Goal: Transaction & Acquisition: Purchase product/service

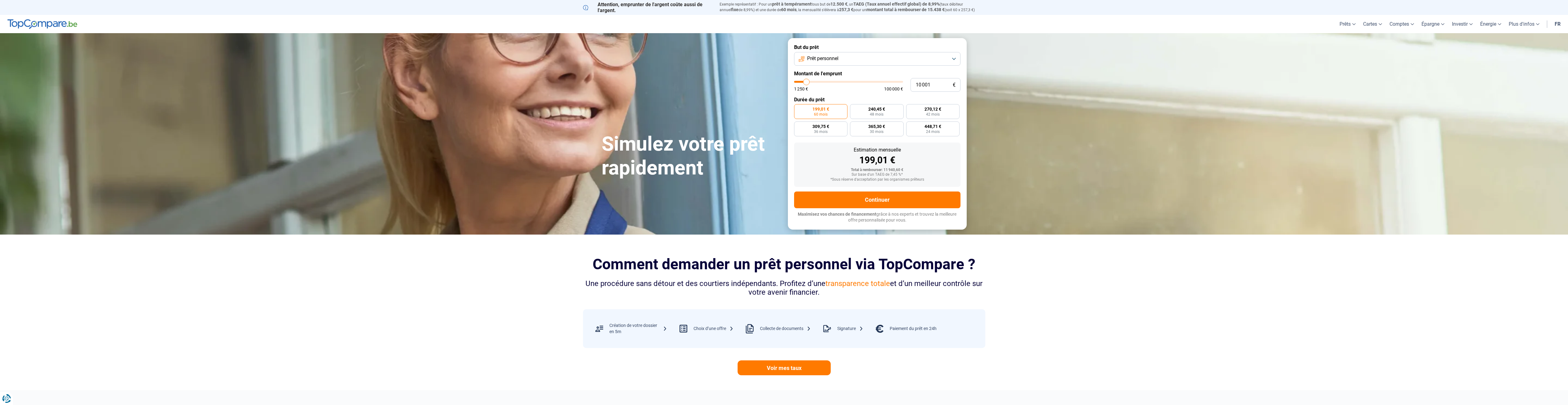
type input "10 500"
type input "10500"
type input "11 250"
type input "11250"
type input "11 500"
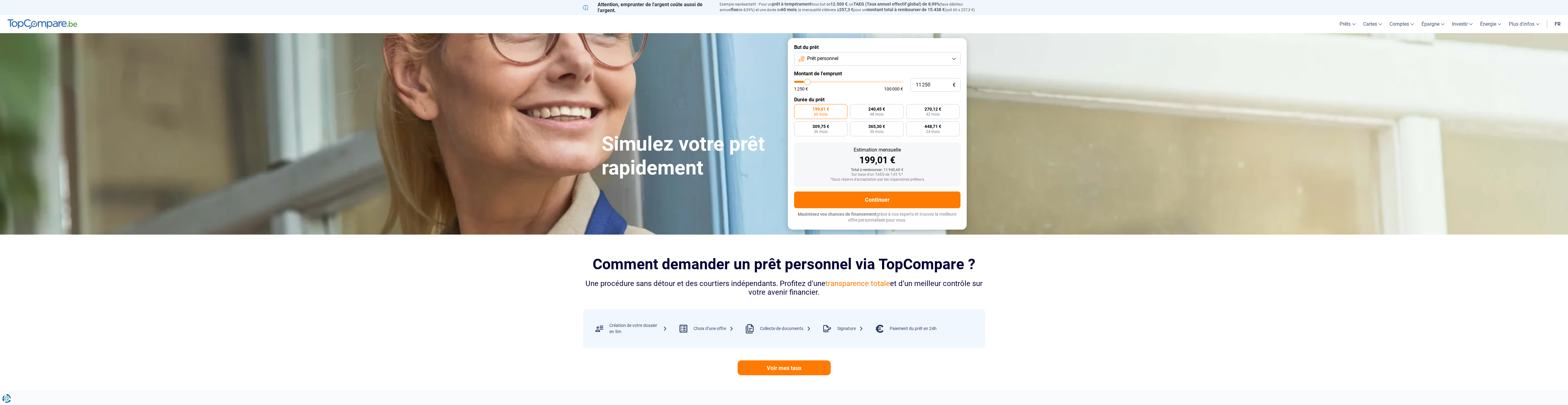
type input "11500"
type input "11 750"
type input "11750"
type input "12 500"
type input "12500"
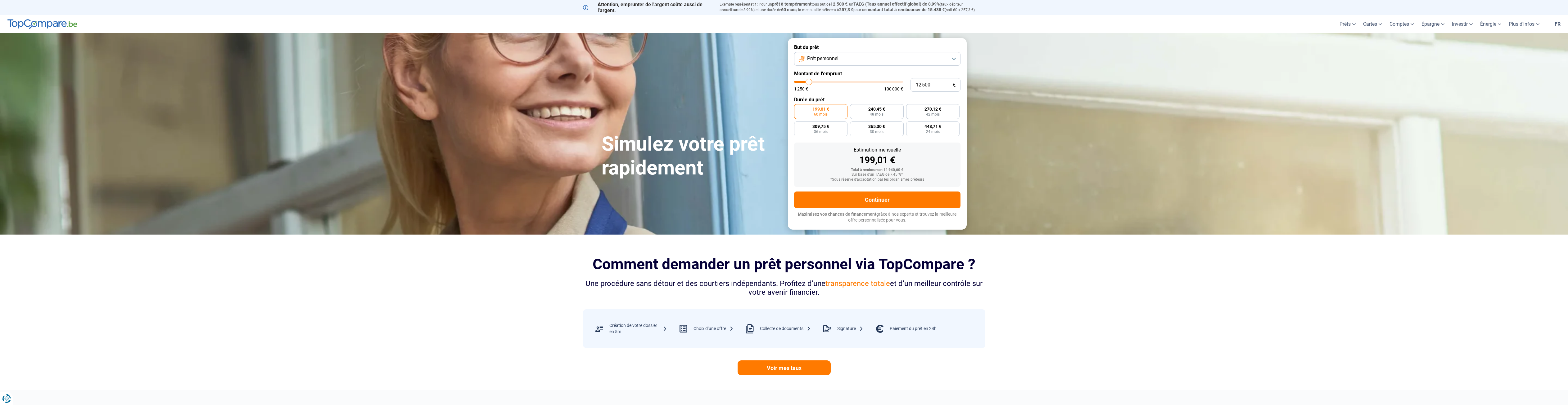
type input "13 000"
type input "13000"
type input "14 250"
type input "14250"
type input "15 500"
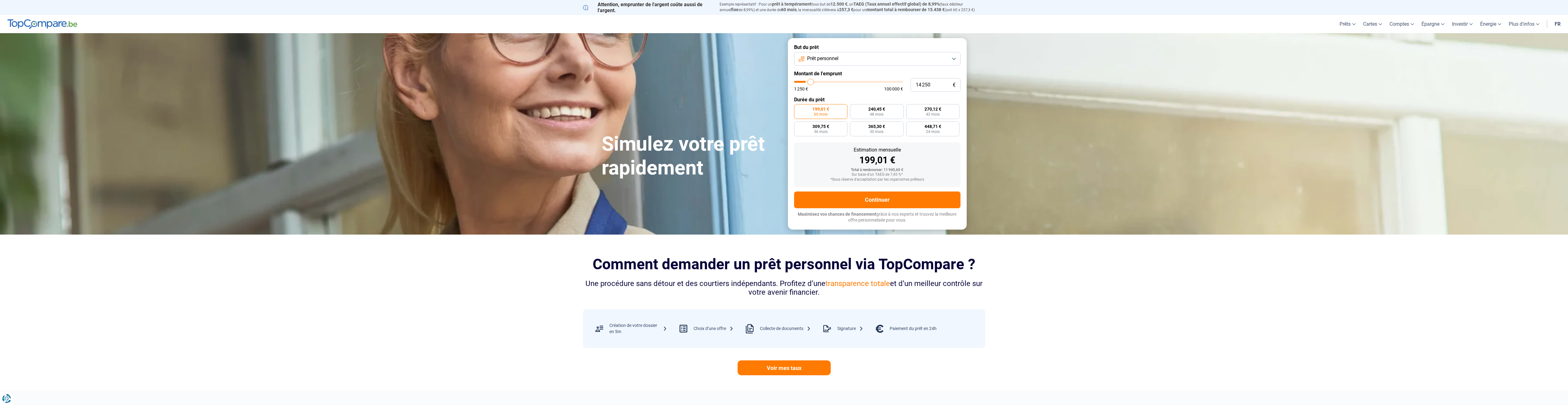
type input "15500"
type input "17 000"
type input "17000"
type input "18 500"
type input "18500"
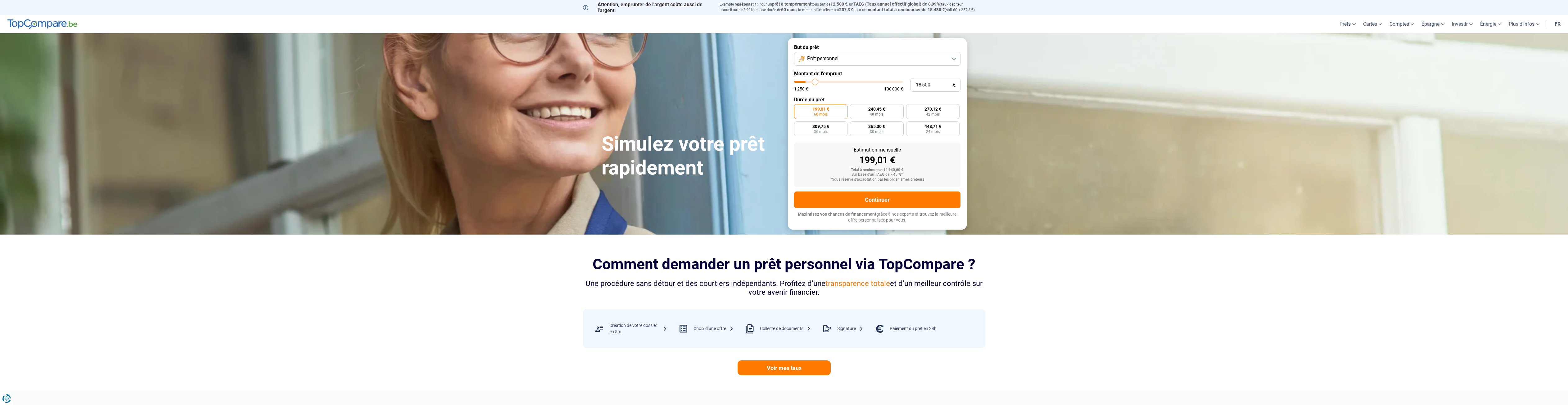
type input "21 250"
type input "21250"
type input "22 250"
type input "22250"
type input "24 500"
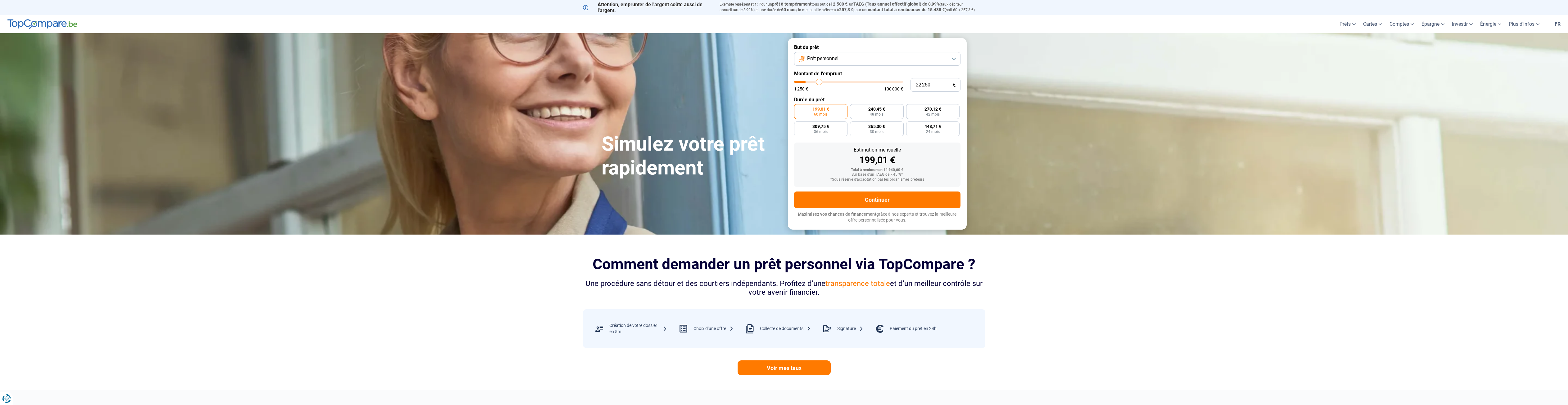
type input "24500"
type input "27 750"
type input "27750"
type input "32 000"
type input "32000"
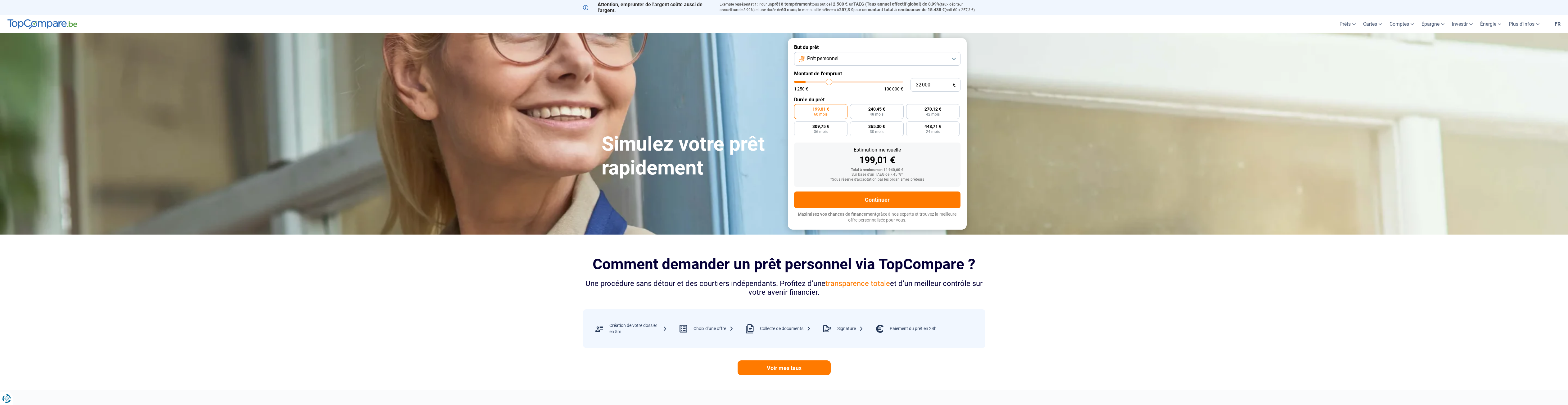
type input "36 500"
type input "36500"
type input "42 000"
type input "42000"
type input "47 500"
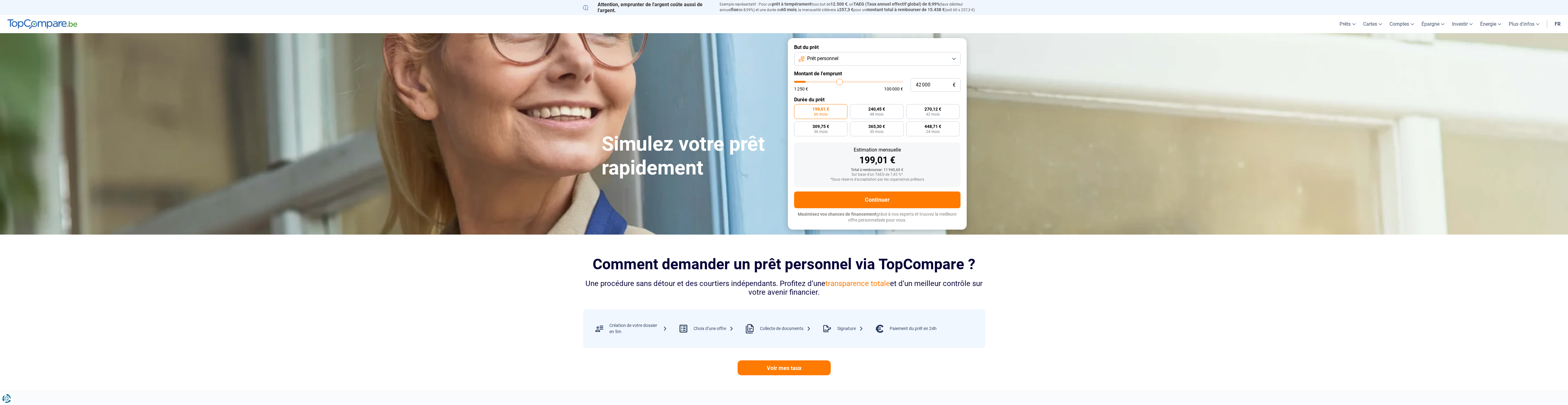
type input "47500"
type input "52 000"
type input "52000"
type input "56 250"
type input "56250"
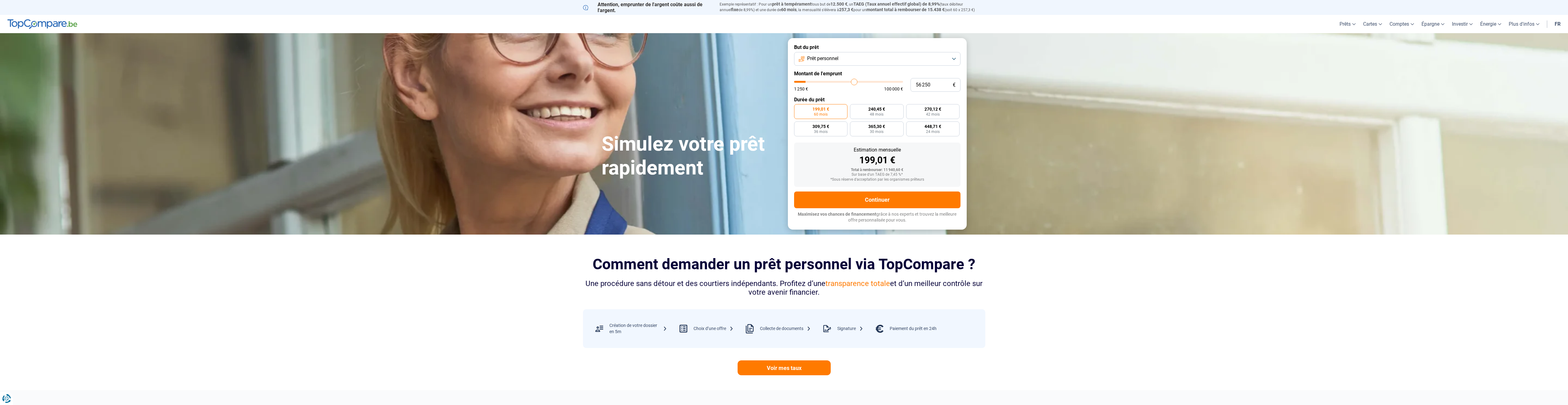
type input "61 750"
type input "61750"
type input "66 250"
type input "66250"
type input "69 750"
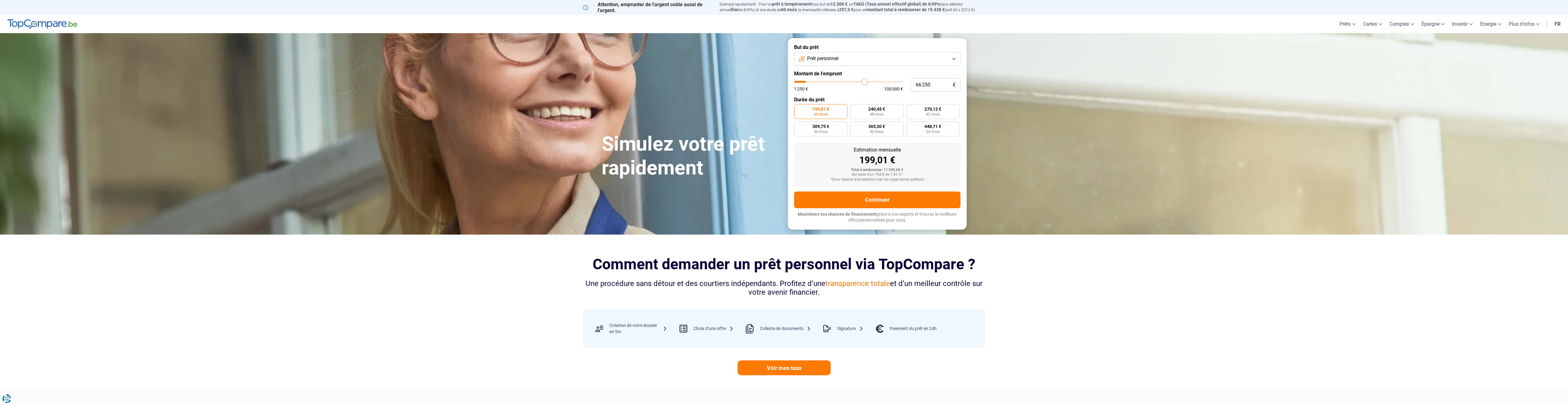
type input "69750"
type input "72 000"
type input "72000"
type input "75 000"
type input "75000"
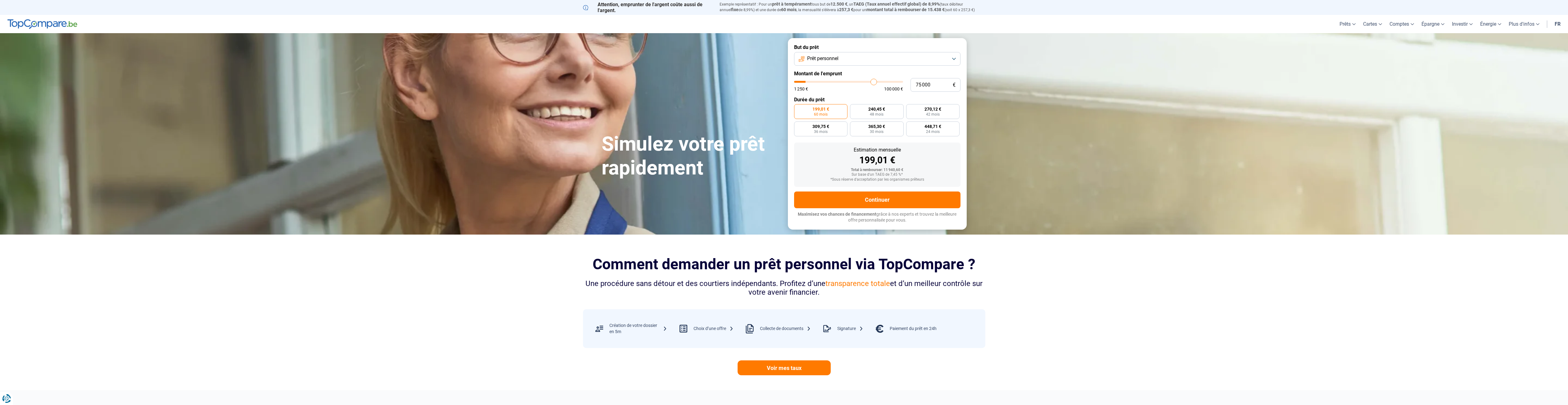
type input "76 250"
type input "76250"
type input "77 250"
type input "77250"
type input "79 250"
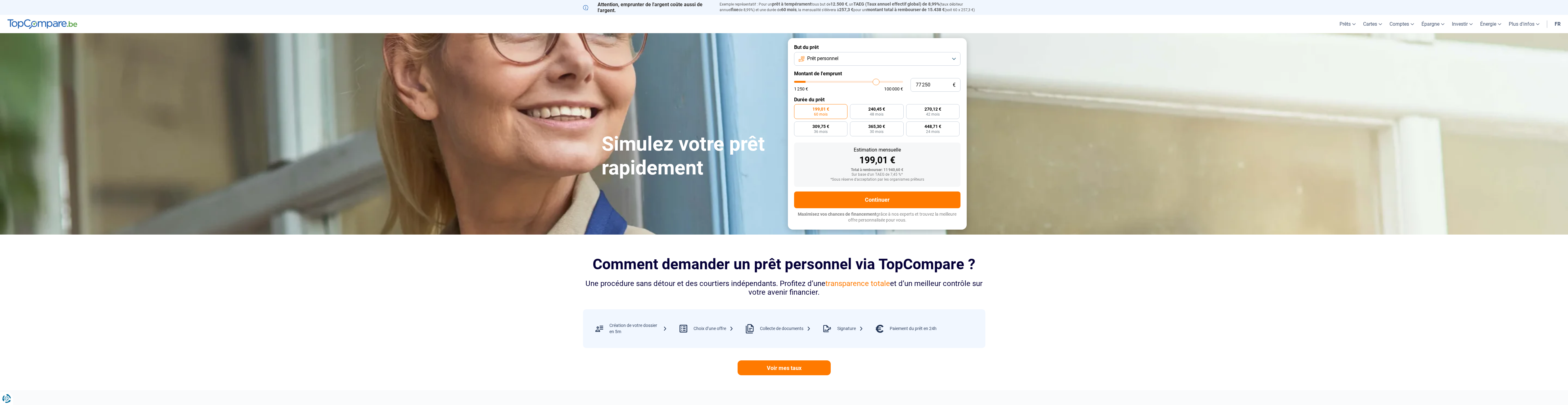
type input "79250"
type input "79 750"
type input "79750"
type input "79 500"
type input "79500"
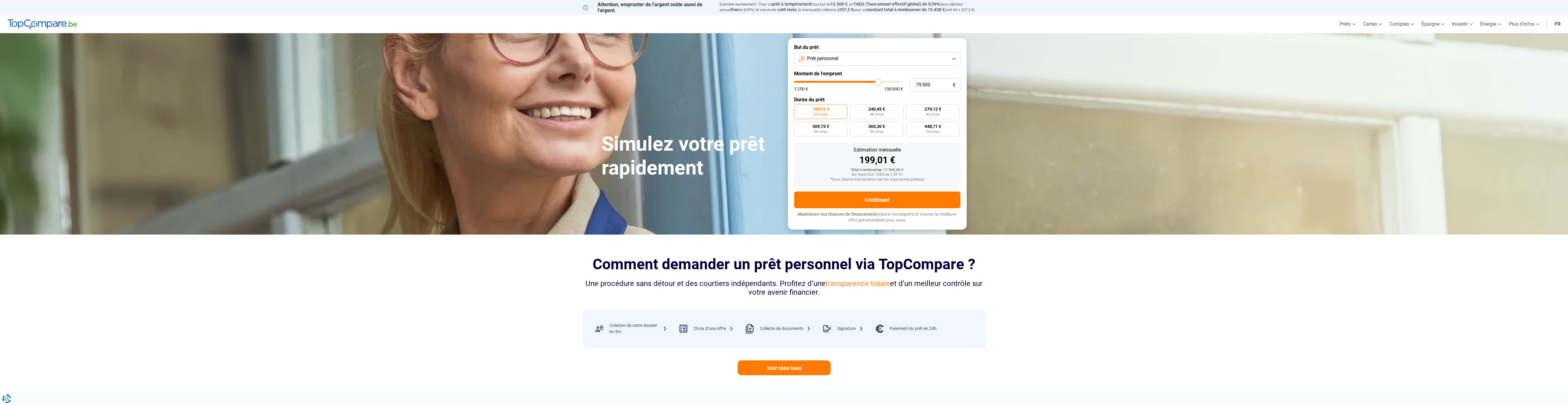
type input "78 750"
type input "78750"
type input "78 250"
type input "78250"
type input "77 750"
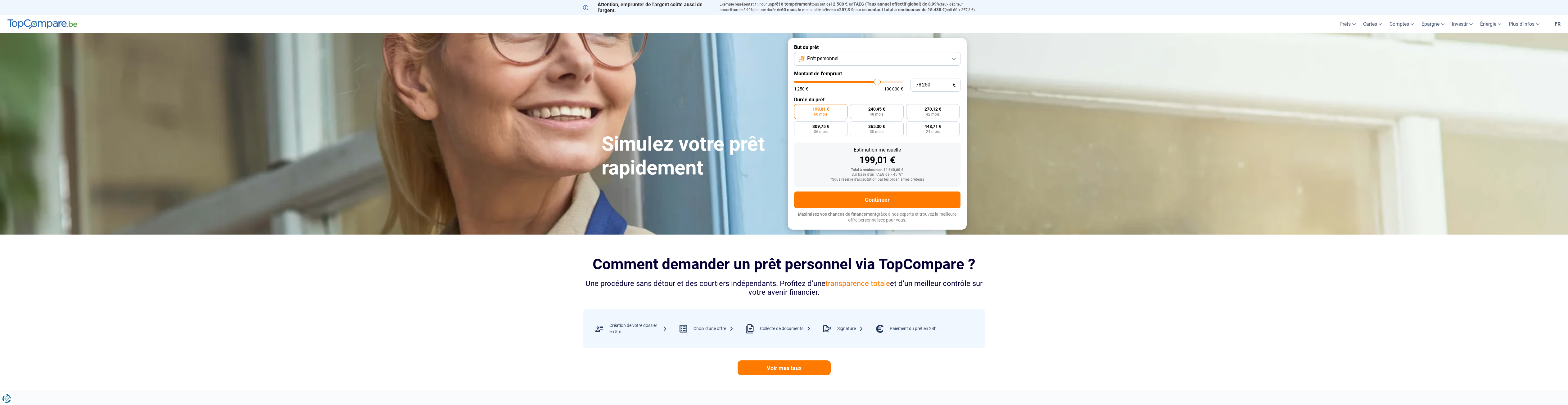
type input "77750"
type input "75 500"
type input "75500"
type input "75 000"
type input "75000"
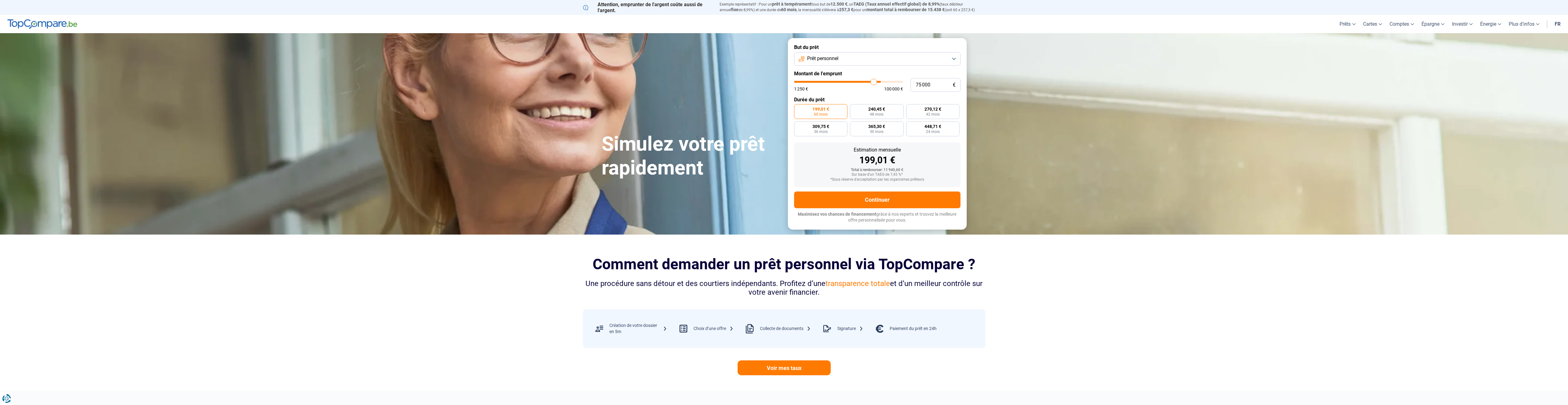
type input "74 000"
type input "74000"
type input "73 500"
type input "73500"
type input "72 750"
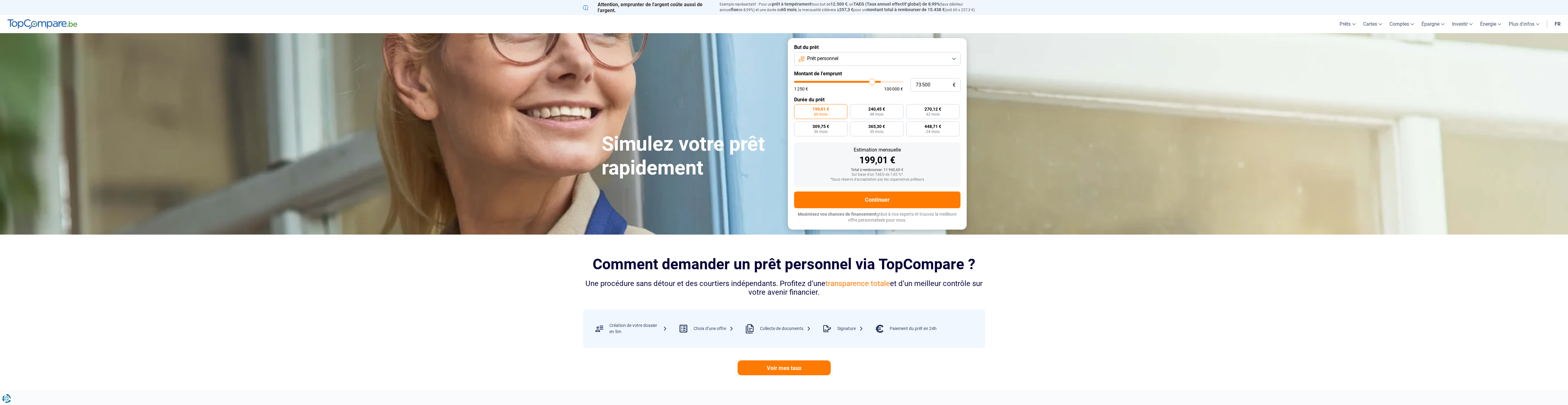
type input "72750"
type input "72 250"
type input "72250"
type input "70 750"
type input "70750"
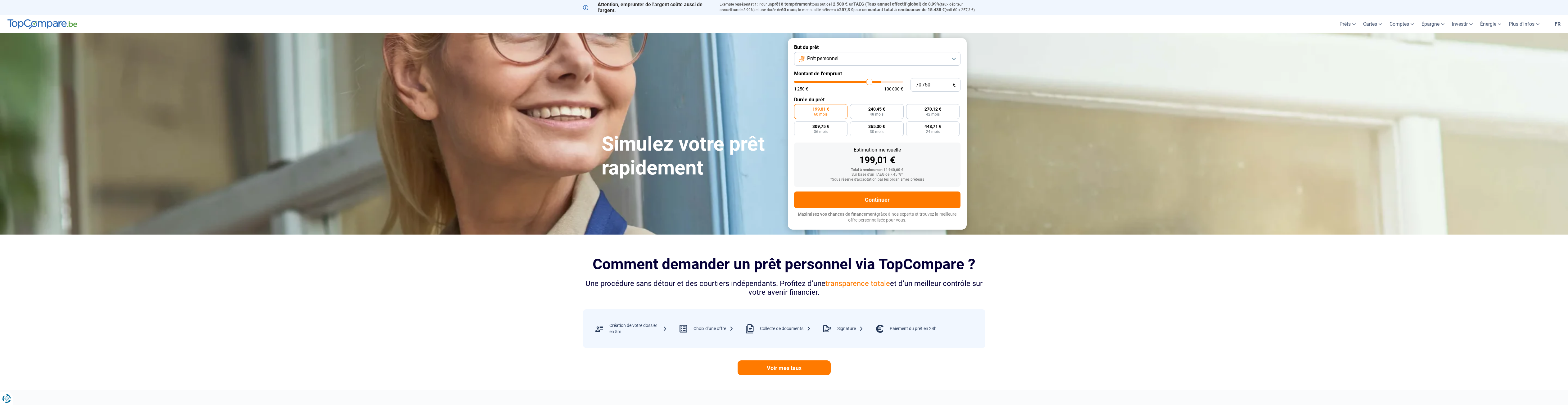
type input "69 250"
type input "69250"
type input "66 000"
type input "66000"
type input "63 000"
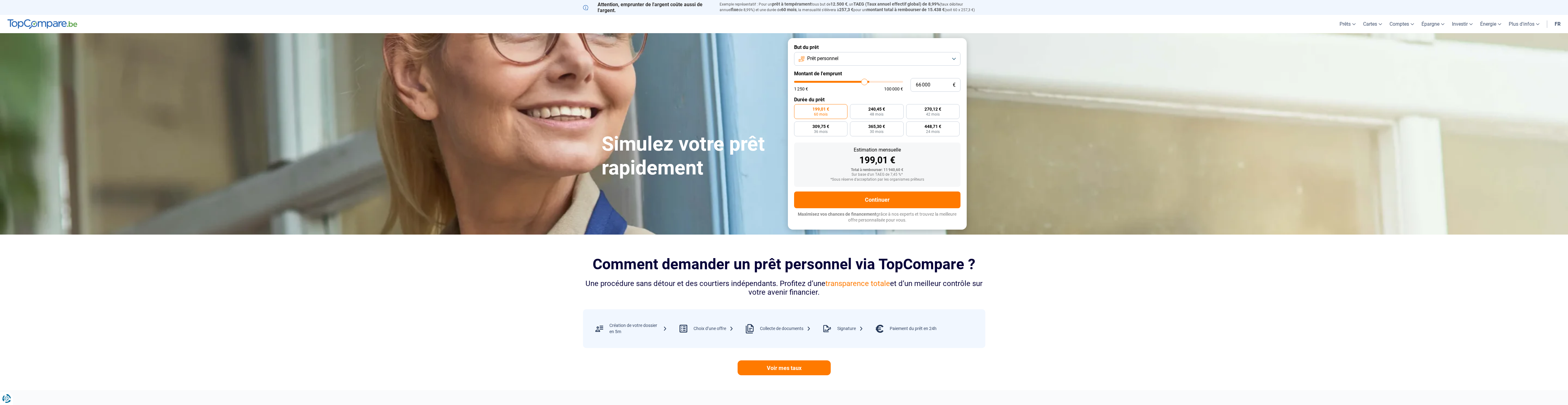
type input "63000"
type input "59 000"
type input "59000"
type input "55 500"
type input "55500"
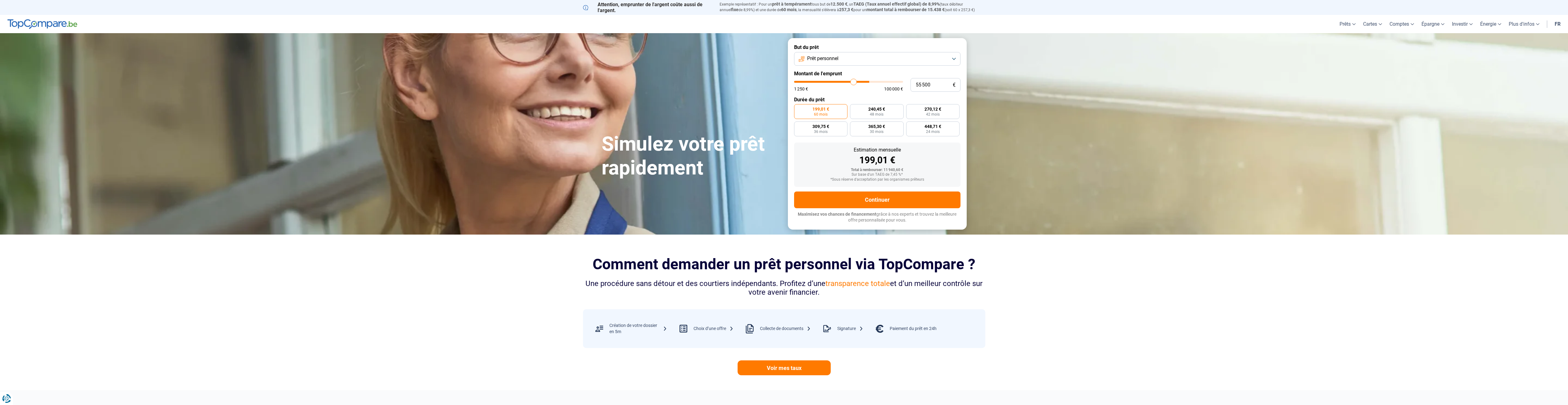
type input "52 750"
type input "52750"
type input "49 750"
type input "49750"
type input "47 250"
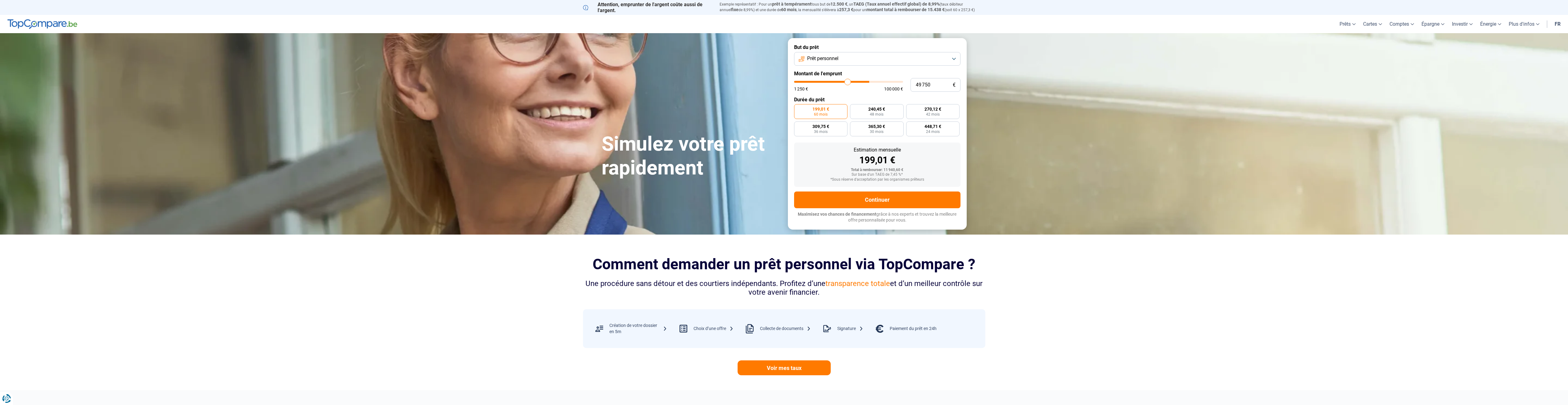
type input "47250"
type input "46 000"
type input "46000"
type input "44 500"
type input "44500"
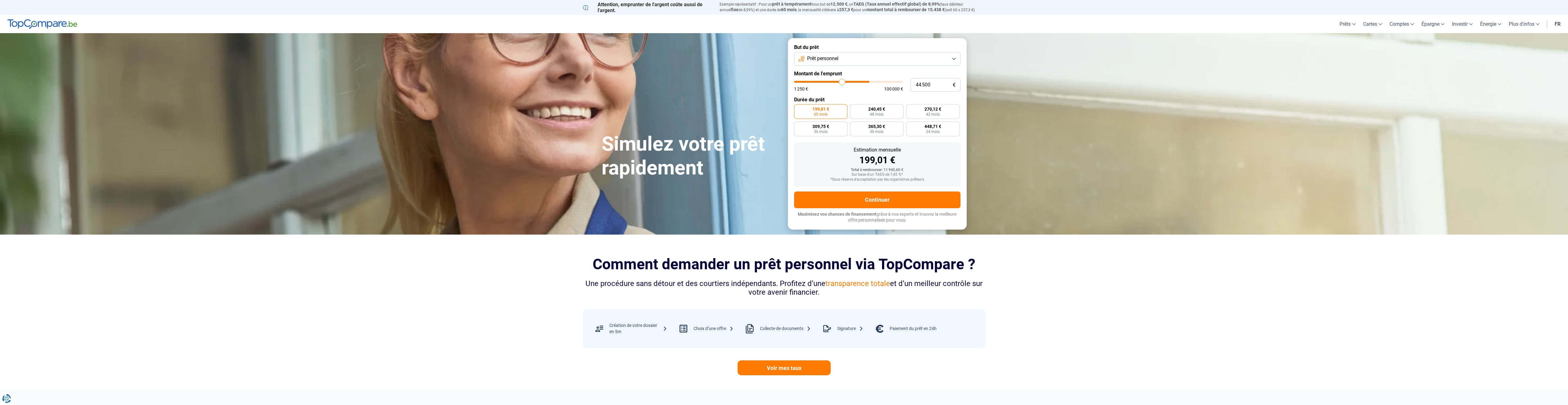
type input "42 500"
type input "42500"
type input "42 000"
type input "42000"
type input "41 250"
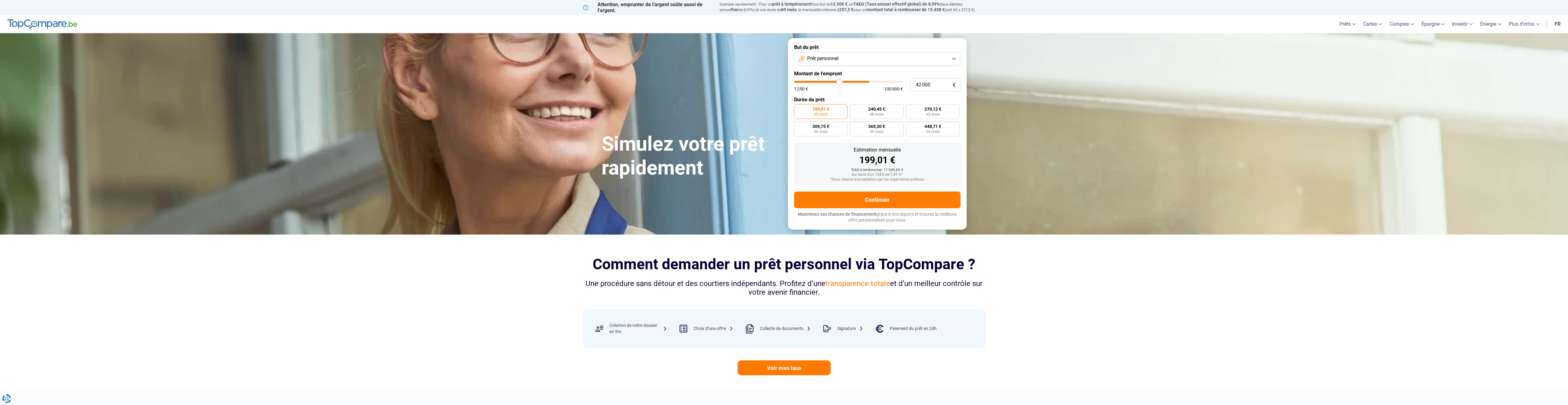
type input "41250"
type input "40 750"
type input "40750"
type input "39 750"
type input "39750"
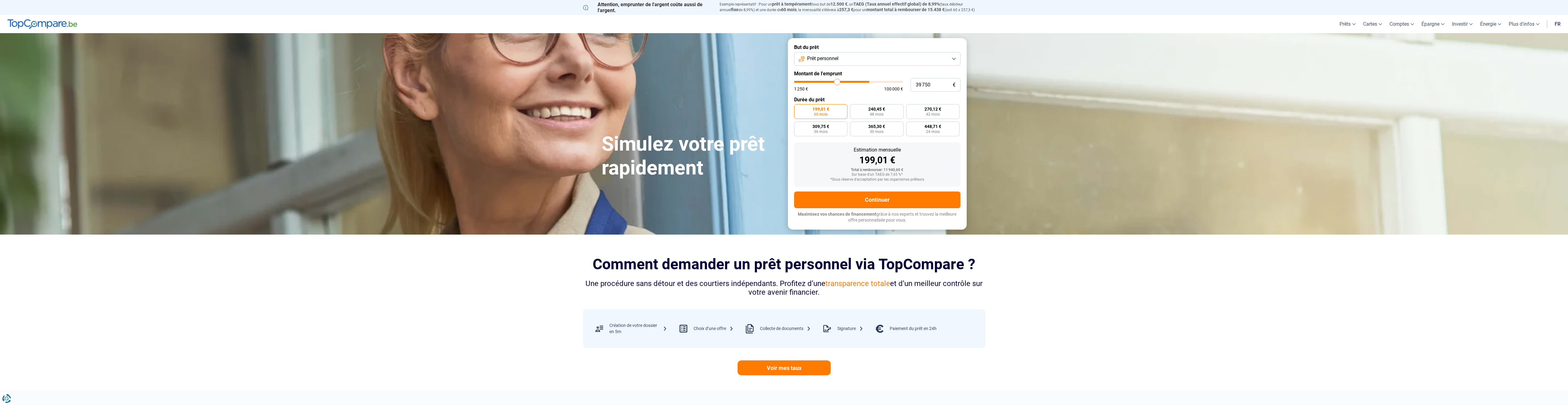
type input "39 250"
type input "39250"
type input "38 500"
type input "38500"
type input "38 000"
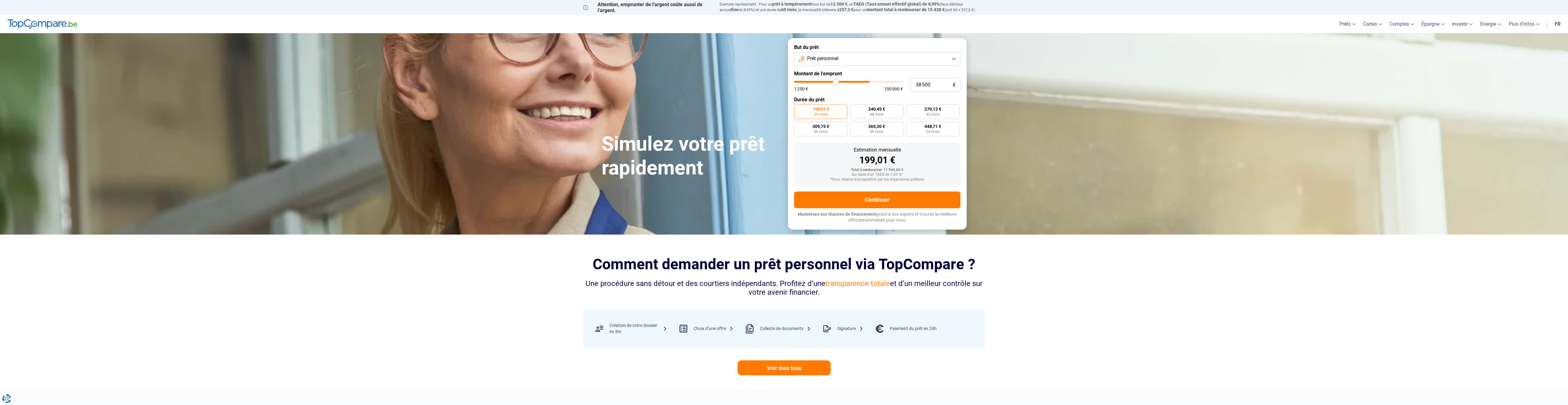
type input "38000"
type input "36 750"
type input "36750"
type input "36 250"
type input "36250"
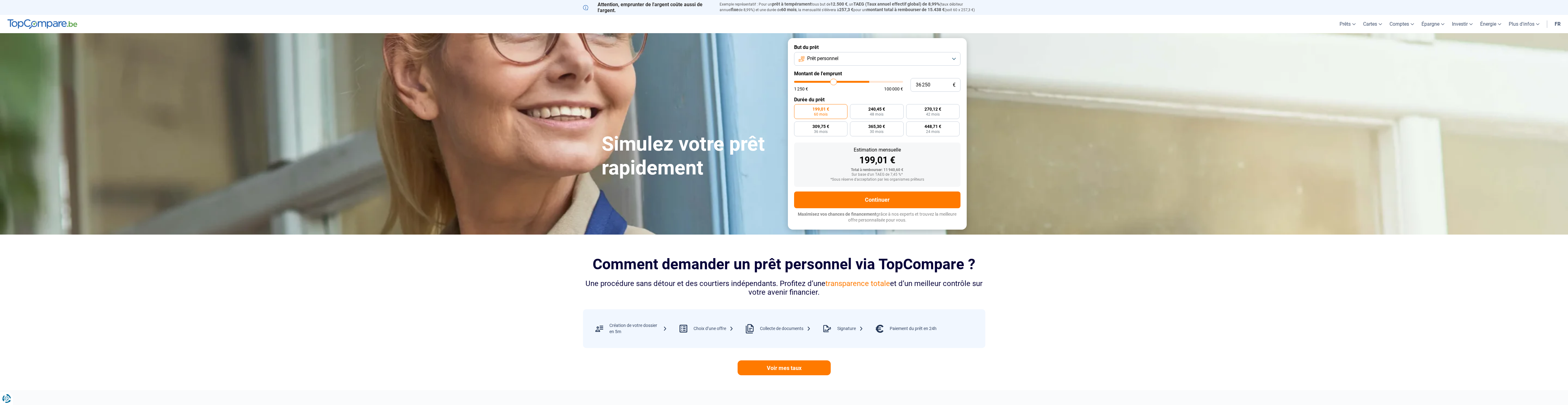
type input "35 500"
type input "35500"
type input "34 750"
type input "34750"
type input "34 250"
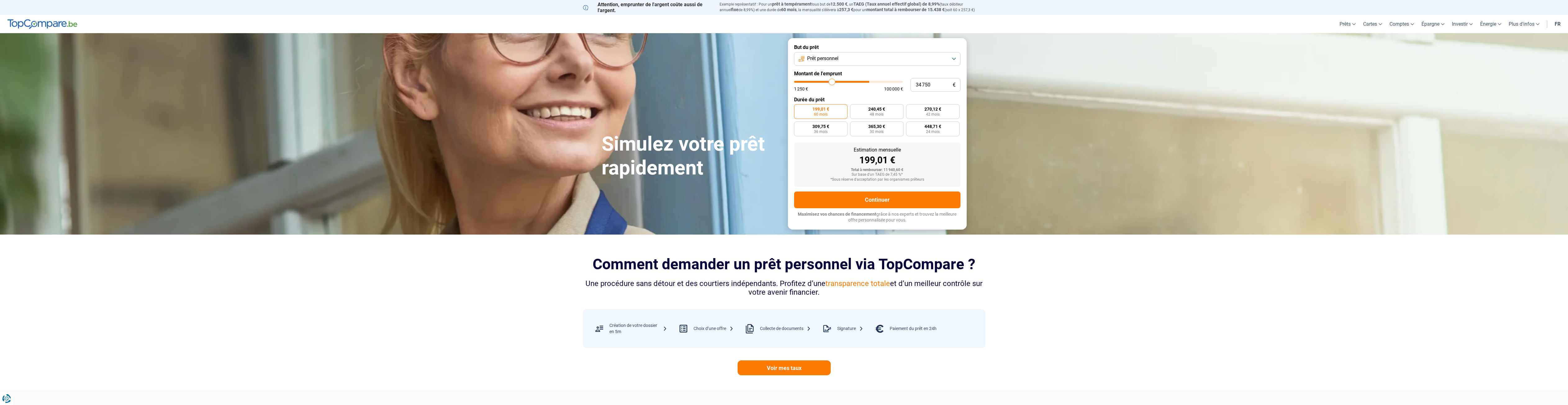
type input "34250"
type input "33 750"
type input "33750"
type input "33 250"
type input "33250"
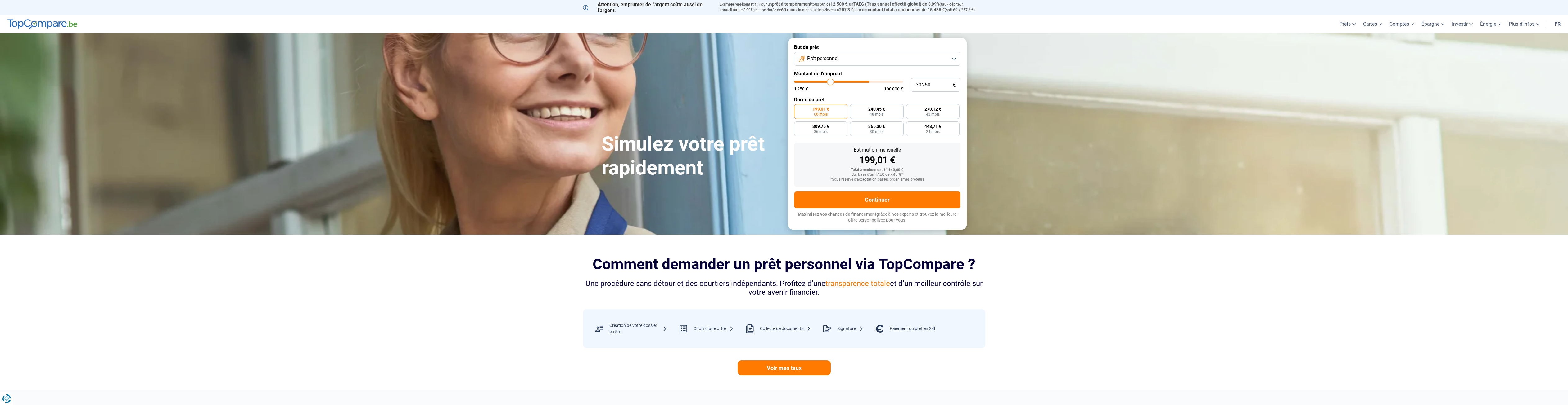
type input "32 500"
type input "32500"
type input "32 000"
type input "32000"
type input "31 250"
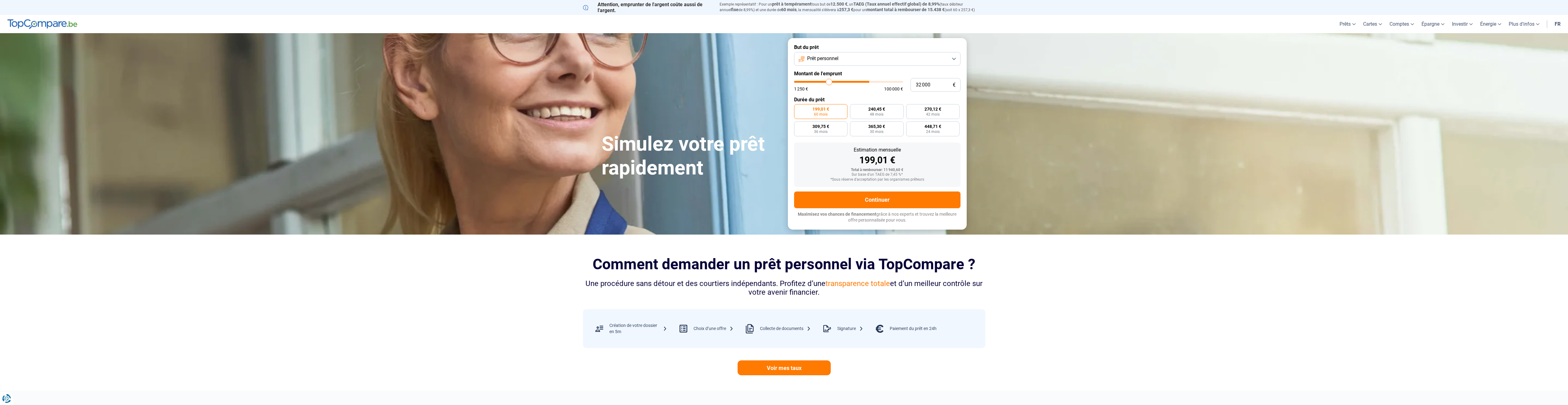
type input "31250"
type input "29 750"
type input "29750"
type input "29 250"
type input "29250"
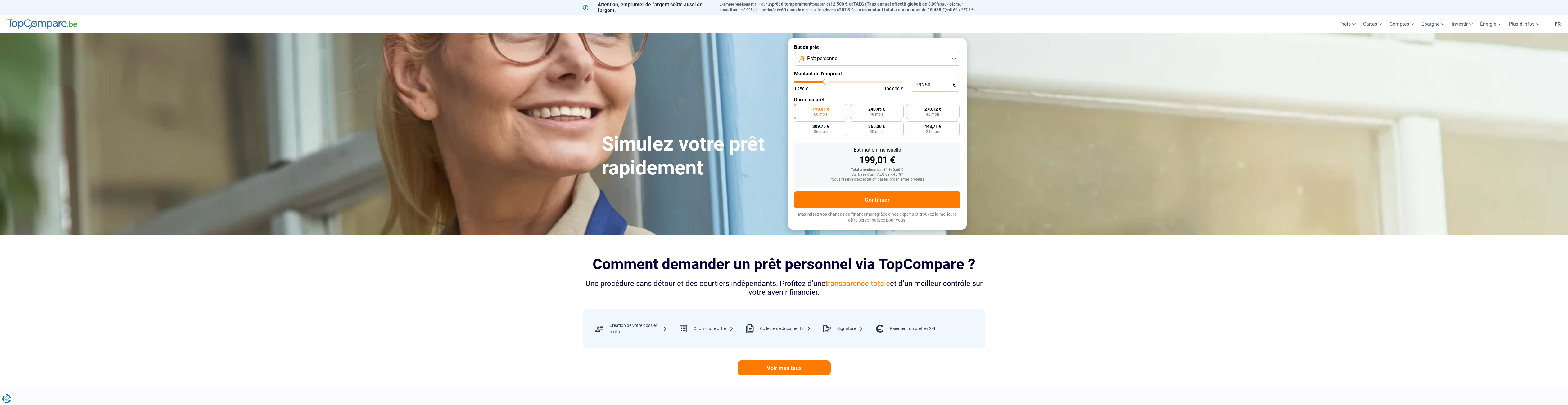
type input "27 750"
type input "27750"
type input "27 250"
type input "27250"
type input "26 000"
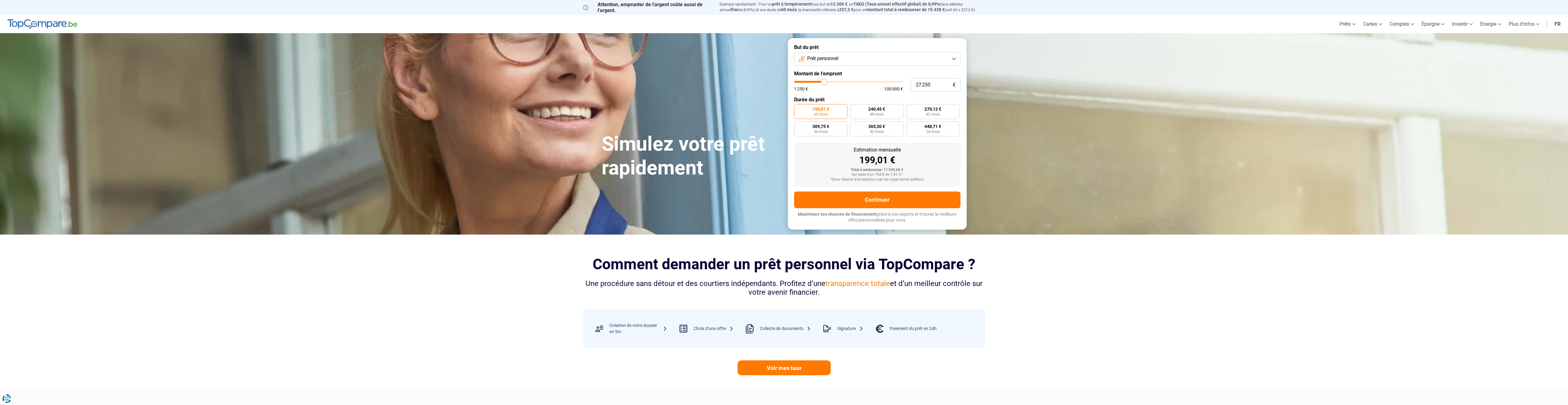
type input "26000"
type input "25 250"
type input "25250"
type input "25 000"
type input "25000"
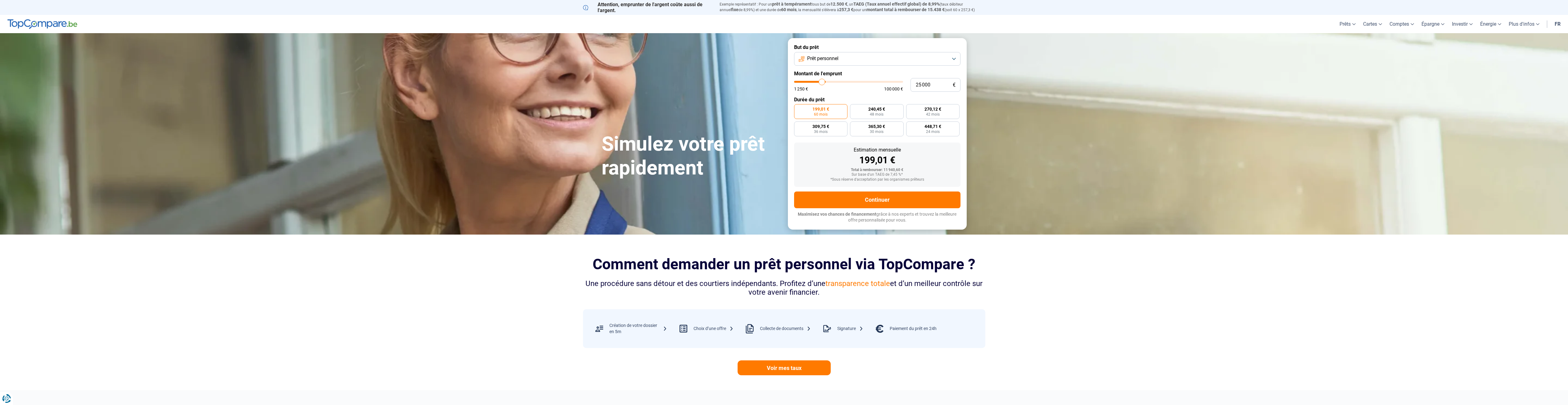
type input "24 750"
type input "24750"
type input "24 250"
type input "24250"
type input "23 500"
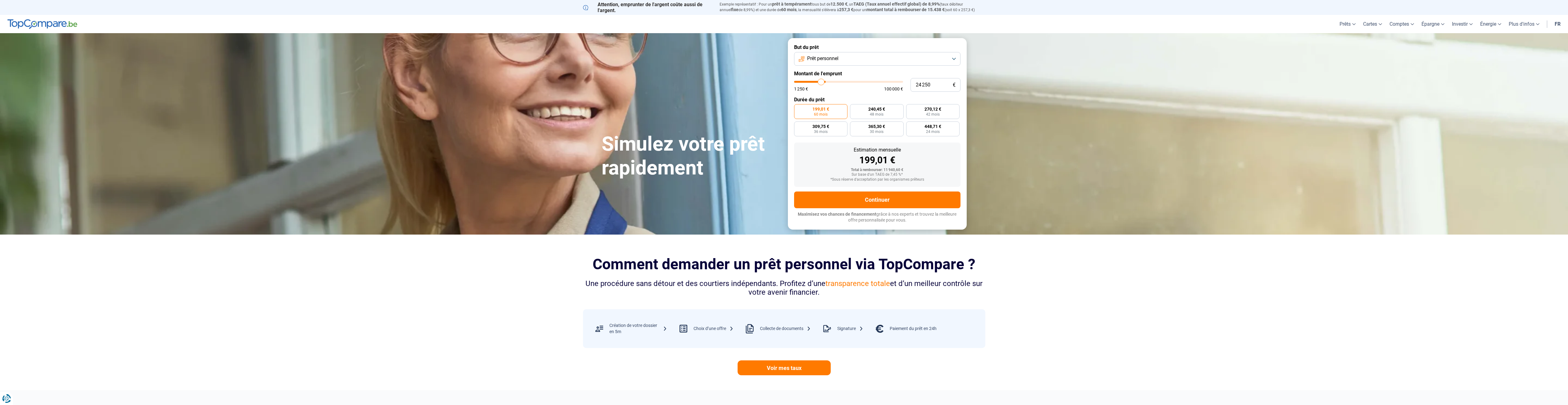
type input "23500"
type input "23 000"
type input "23000"
type input "22 250"
type input "22250"
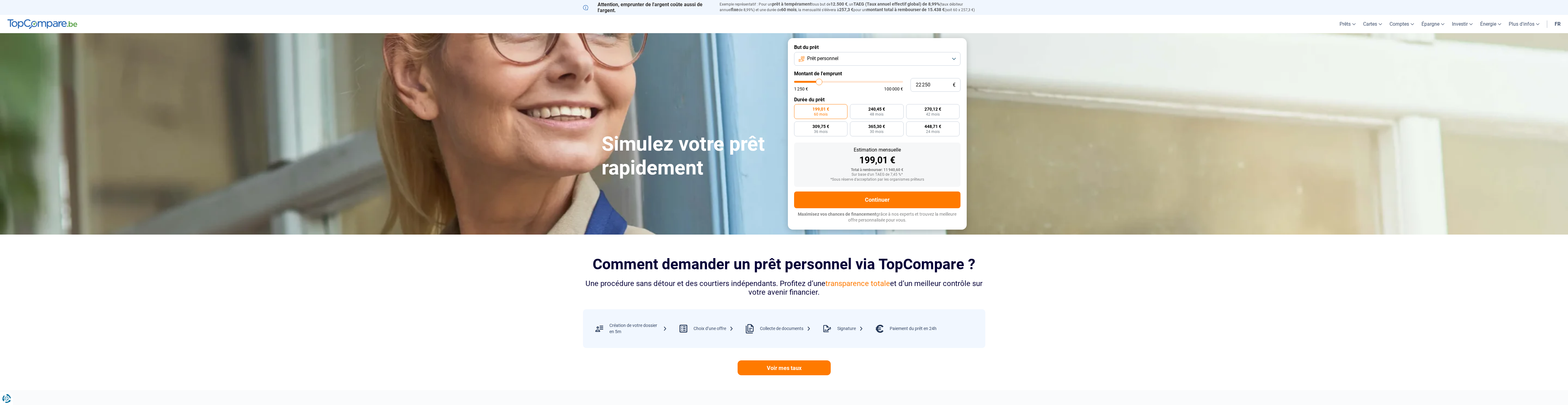
type input "21 750"
type input "21750"
type input "20 750"
type input "20750"
type input "20 250"
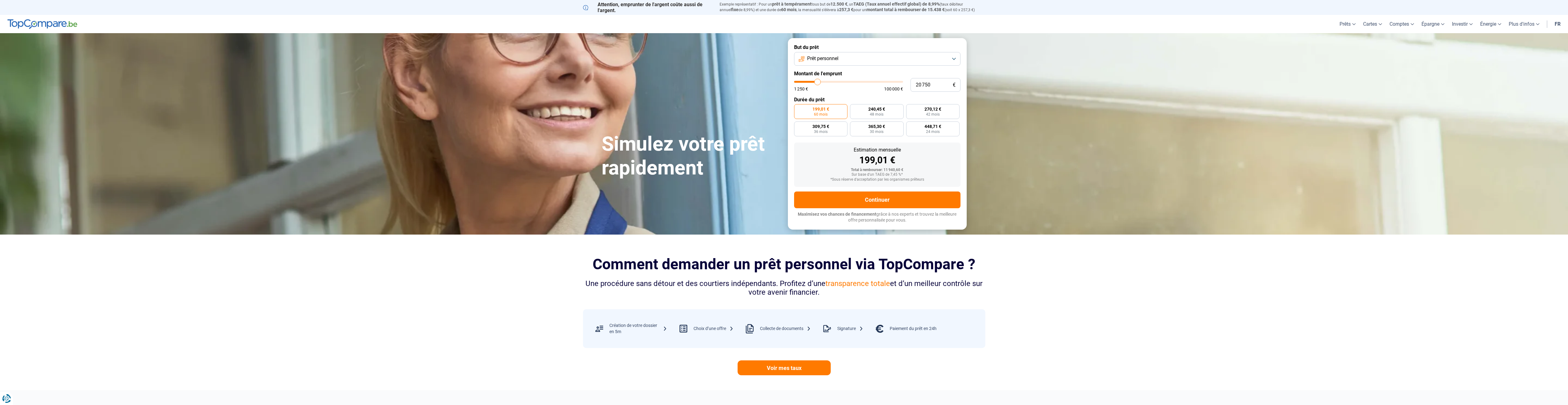
type input "20250"
type input "20 000"
type input "20000"
type input "19 250"
type input "19250"
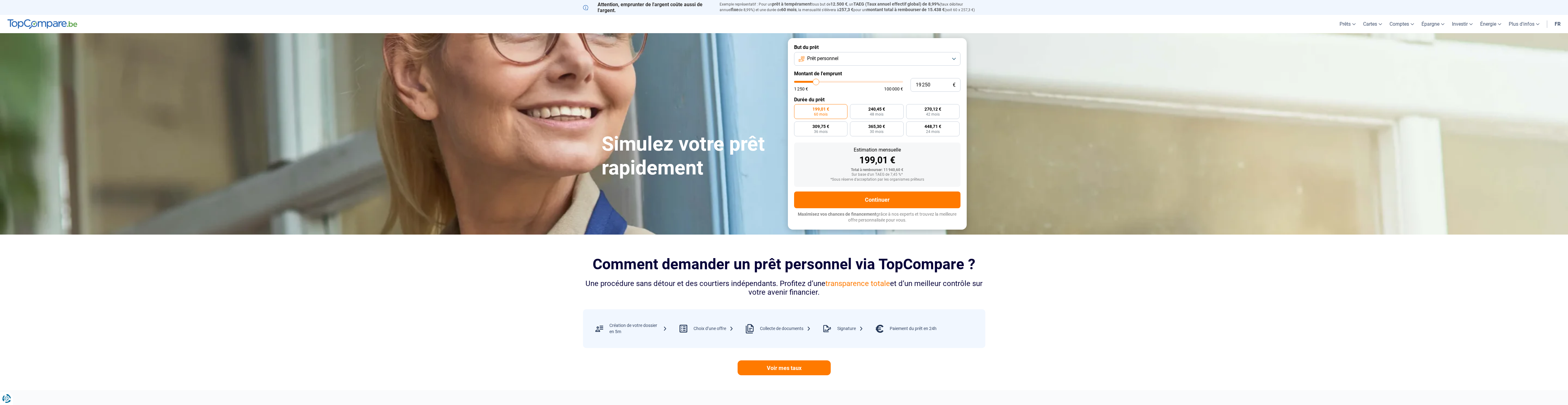
type input "17 500"
type input "17500"
type input "16 250"
type input "16250"
type input "15 750"
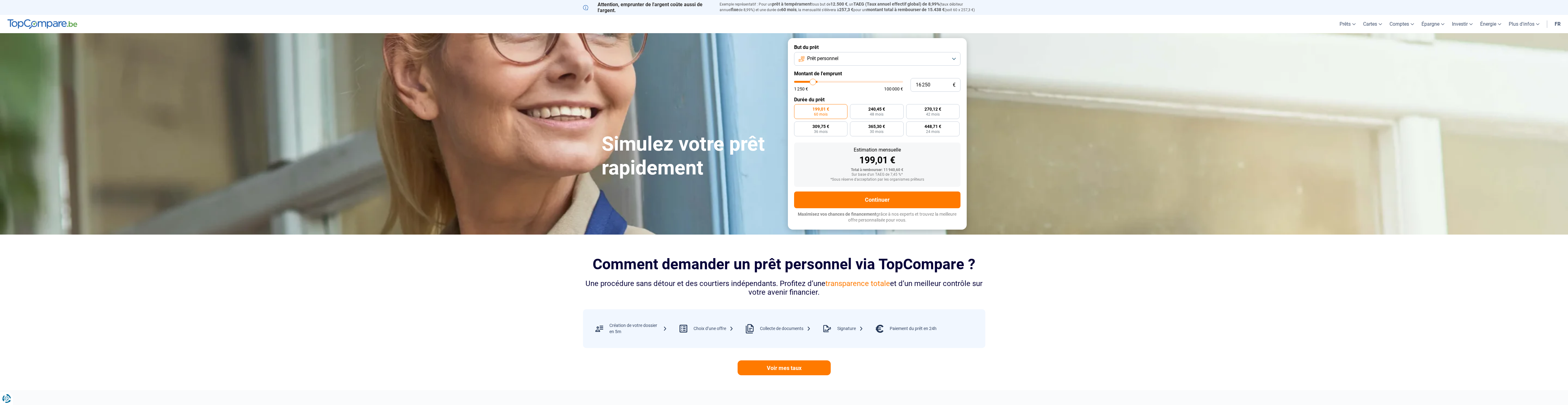
type input "15750"
type input "15 000"
type input "15000"
type input "14 750"
type input "14750"
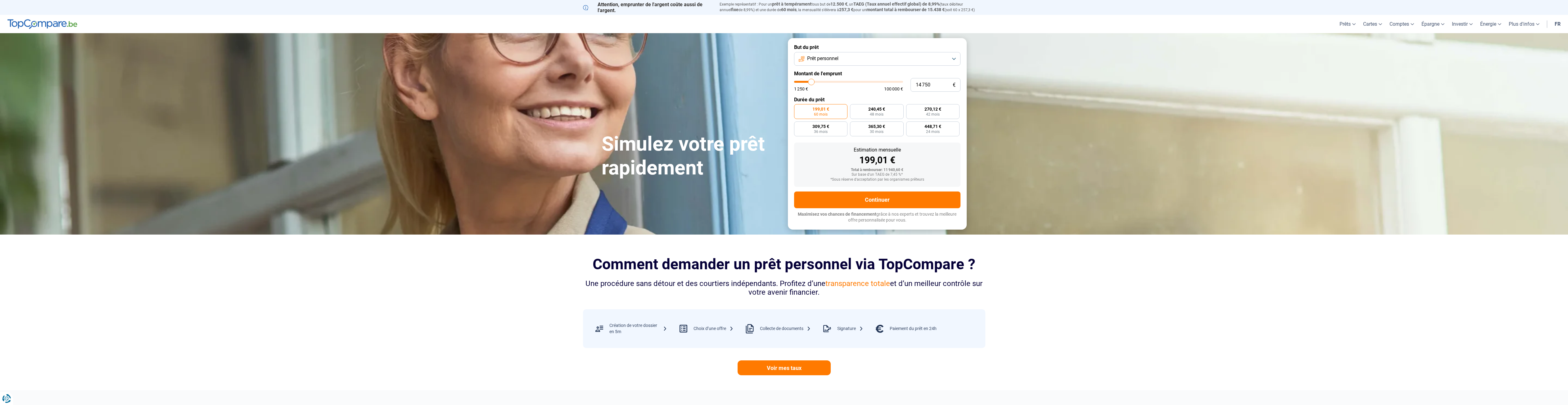
type input "14 250"
type input "14250"
type input "12 750"
type input "12750"
type input "12 500"
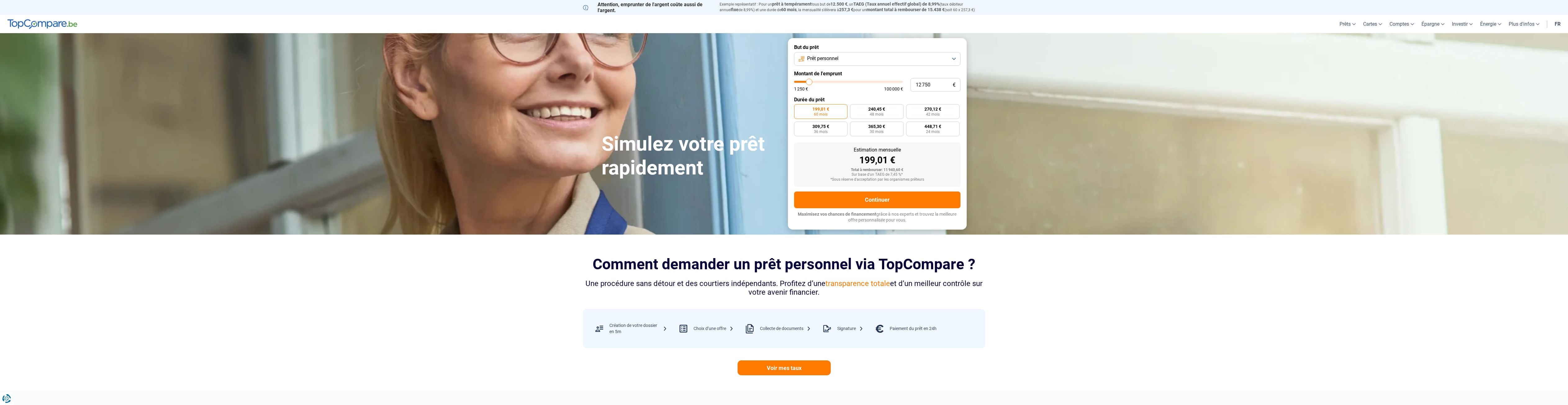
type input "12500"
type input "12 000"
type input "12000"
type input "11 500"
type input "11500"
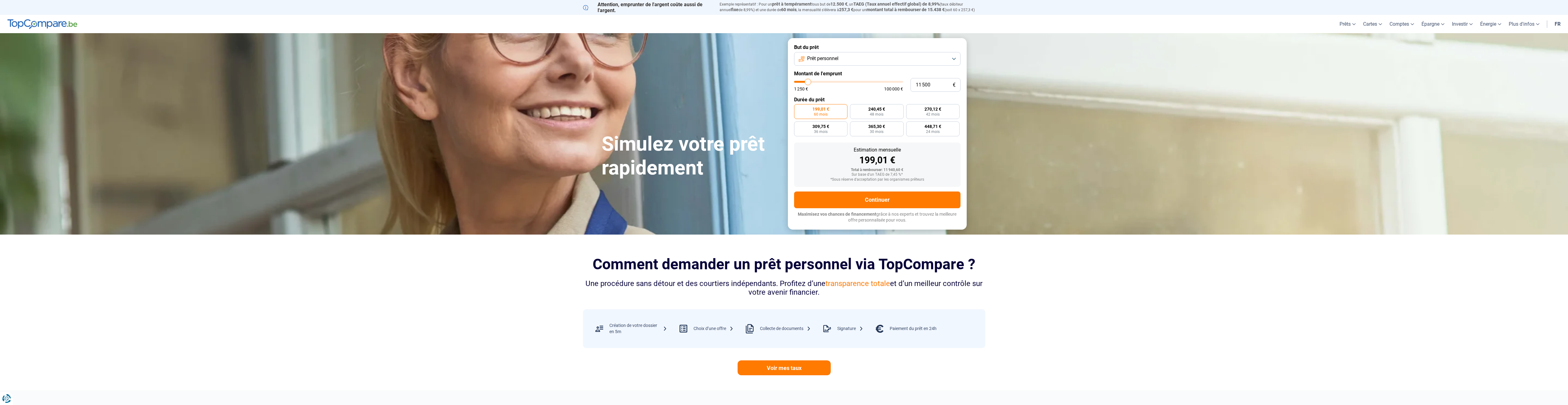
type input "11 250"
type input "11250"
type input "11 000"
type input "11000"
type input "10 500"
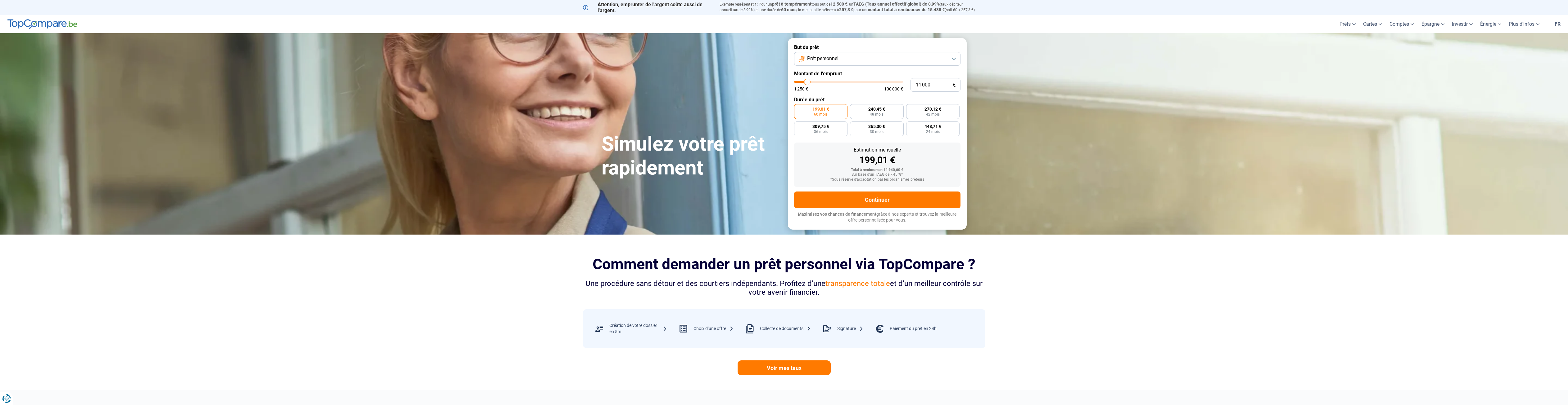
type input "10500"
type input "10 250"
type input "10250"
type input "10 000"
type input "10000"
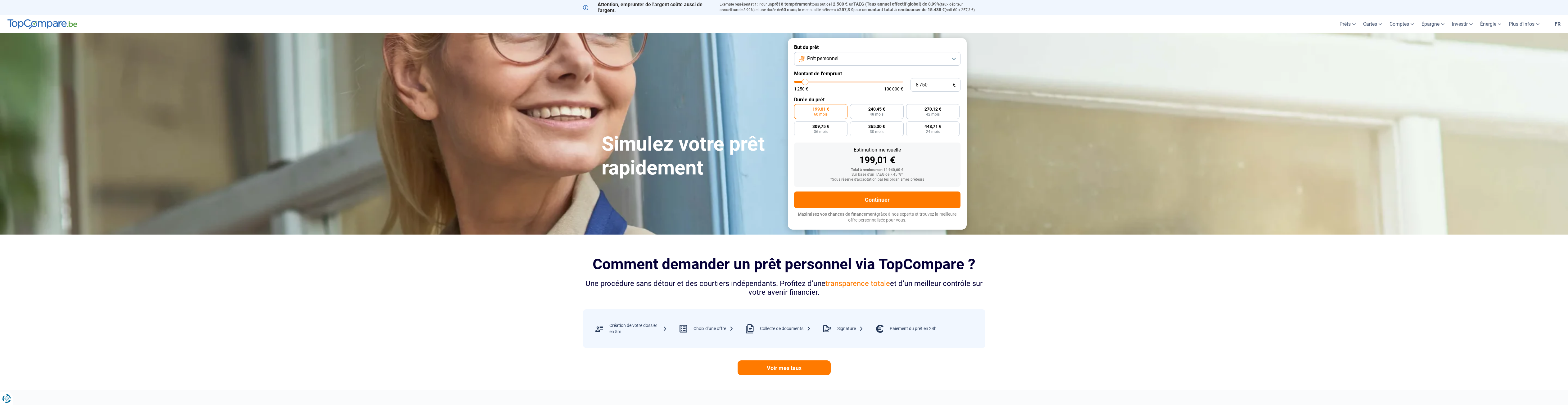
click at [805, 82] on input "range" at bounding box center [848, 82] width 109 height 2
click at [830, 112] on label "210,37 € 48 mois" at bounding box center [821, 111] width 54 height 15
click at [798, 108] on input "210,37 € 48 mois" at bounding box center [796, 106] width 4 height 4
click at [896, 200] on button "Continuer" at bounding box center [877, 200] width 166 height 17
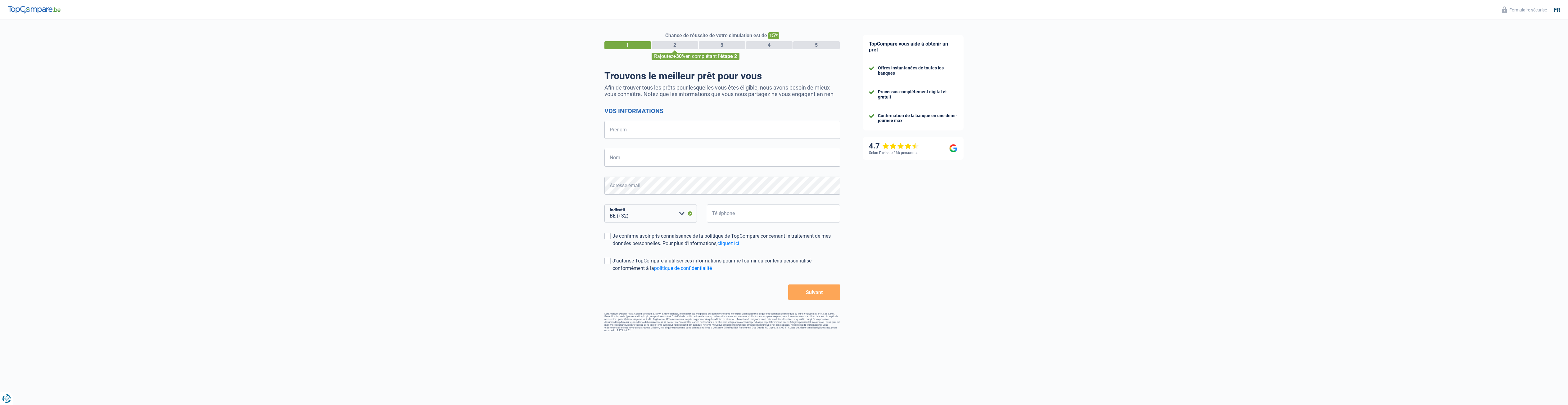
select select "32"
